Goal: Navigation & Orientation: Find specific page/section

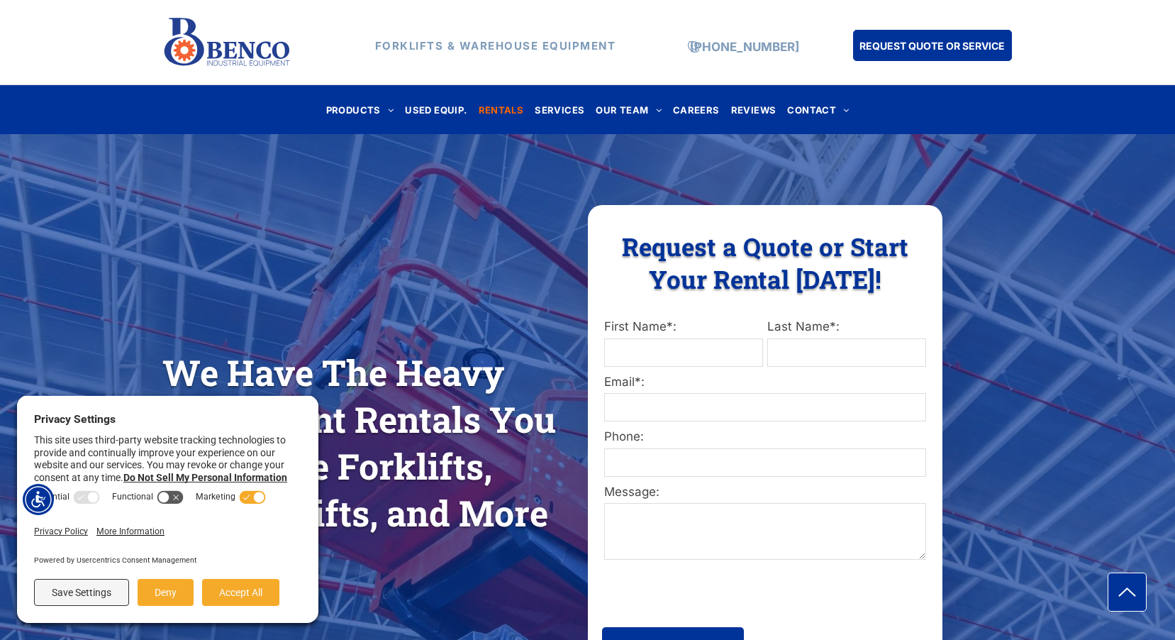
click at [154, 257] on div "We Have The Heavy Equipment Rentals You Need Like Forklifts, Scissor Lifts, and…" at bounding box center [587, 442] width 1175 height 617
click at [152, 597] on button "Deny" at bounding box center [166, 592] width 56 height 27
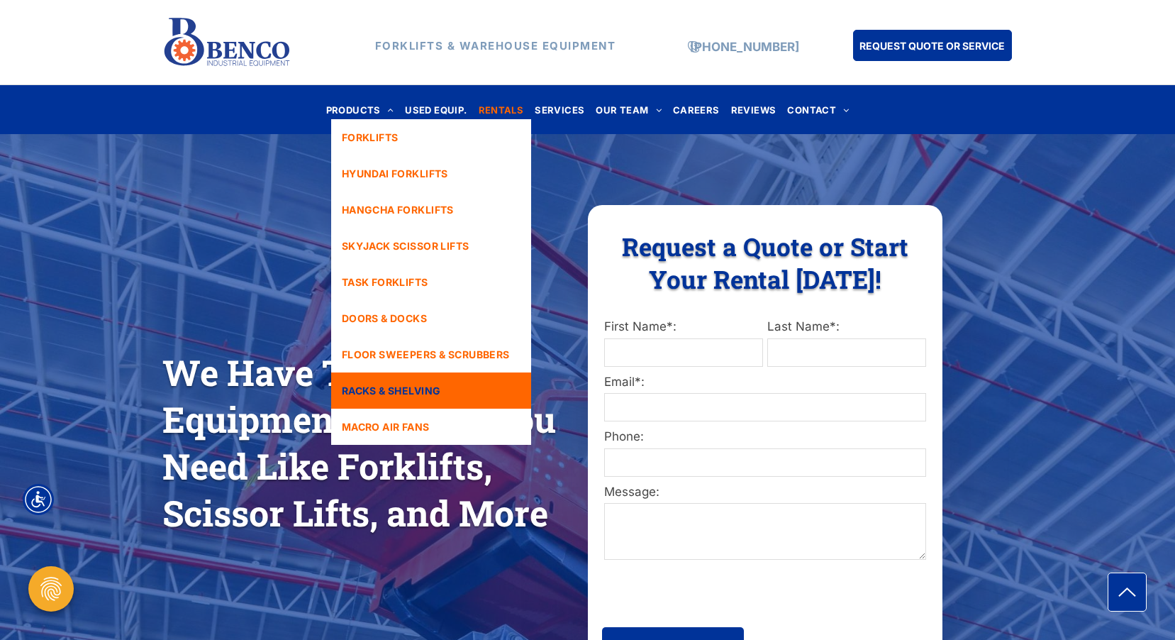
scroll to position [213, 0]
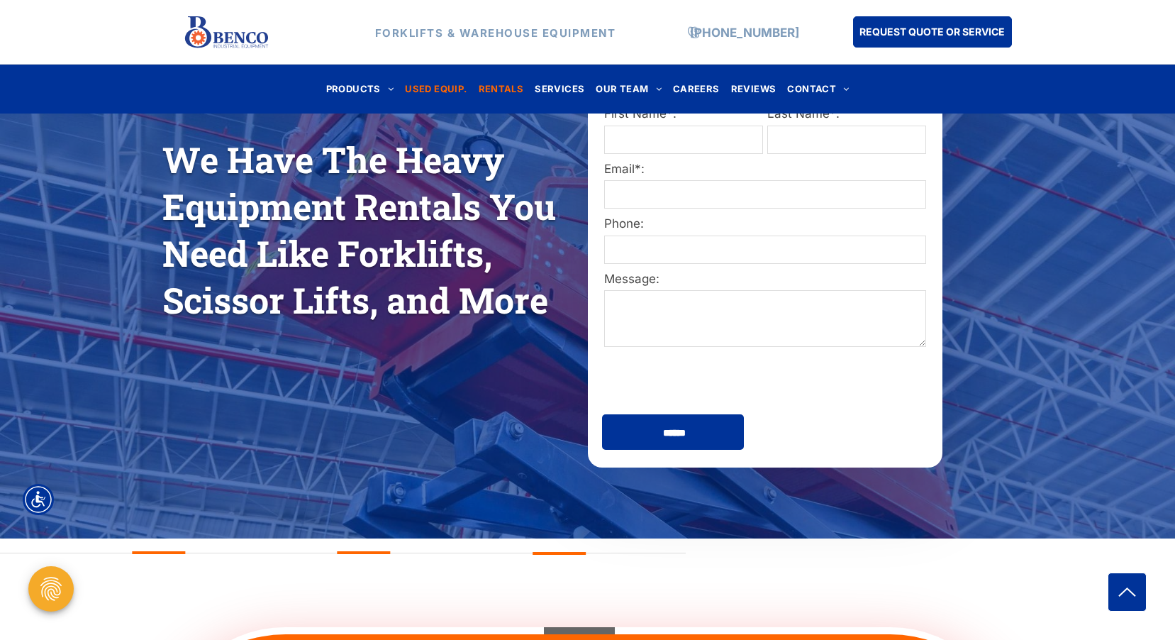
click at [440, 81] on span "USED EQUIP." at bounding box center [436, 88] width 62 height 19
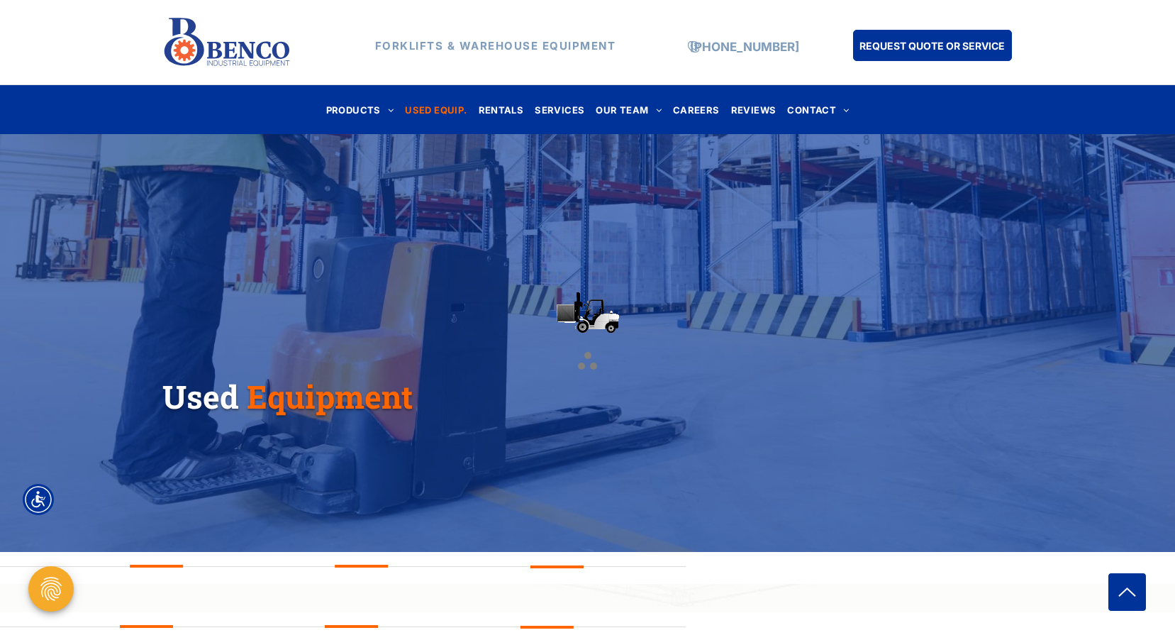
click at [506, 110] on div at bounding box center [587, 320] width 1175 height 640
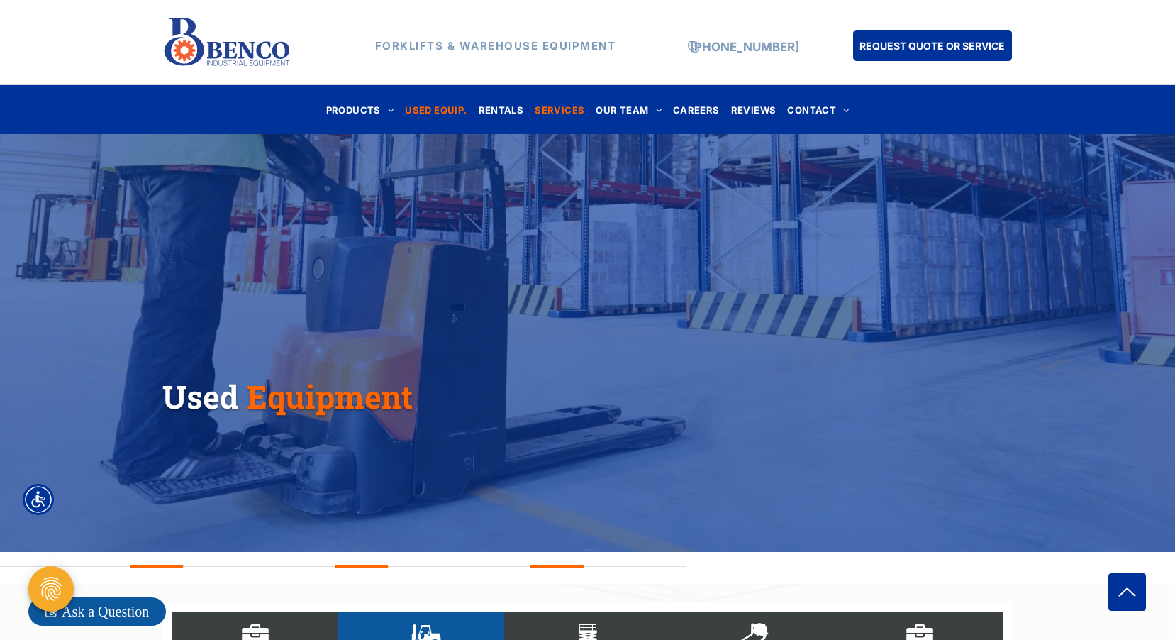
click at [550, 106] on span "SERVICES" at bounding box center [560, 109] width 50 height 19
